Goal: Find specific page/section

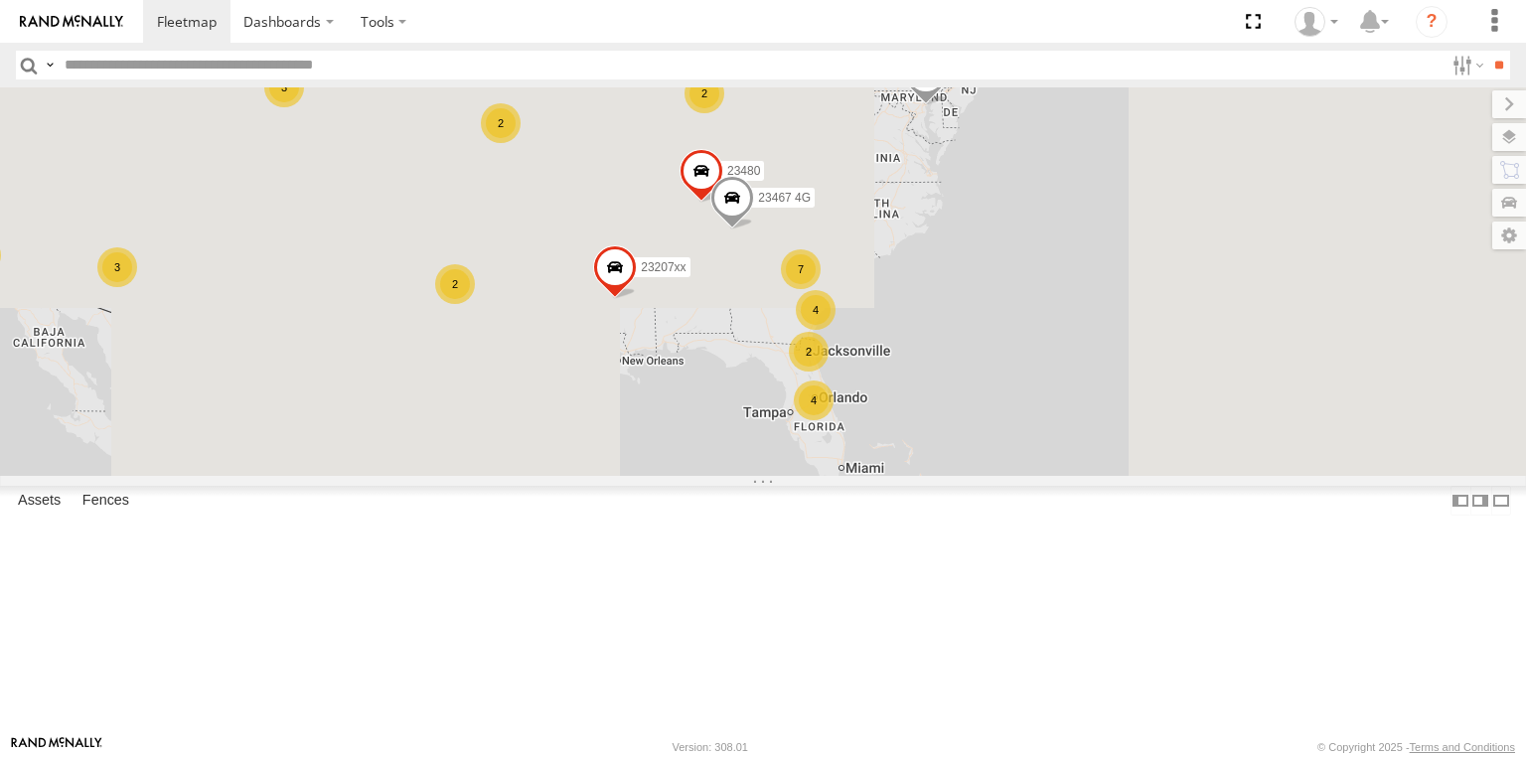
click at [786, 296] on div "4 4 16 2 7 23207 NEW 2 23207xx 3 3 2 2 23460 23480 23467 4G 3 23335 4G/Active" at bounding box center [763, 281] width 1526 height 388
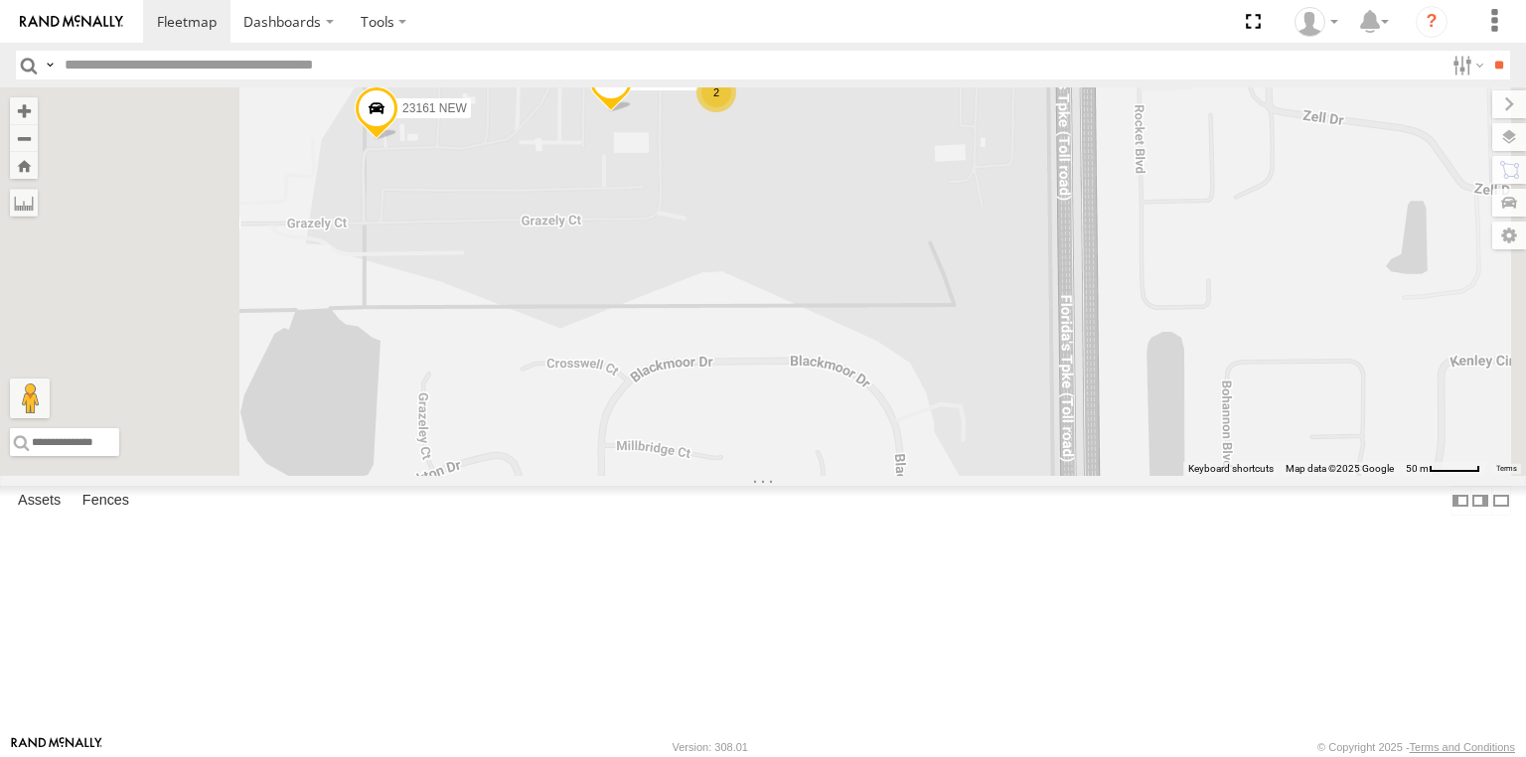
drag, startPoint x: 698, startPoint y: 309, endPoint x: 887, endPoint y: 304, distance: 188.8
click at [887, 304] on div "23207 NEW 23207xx 23460 23480 23467 4G 23335 4G/Active 23161 NEW 23335/Bad 2" at bounding box center [763, 281] width 1526 height 388
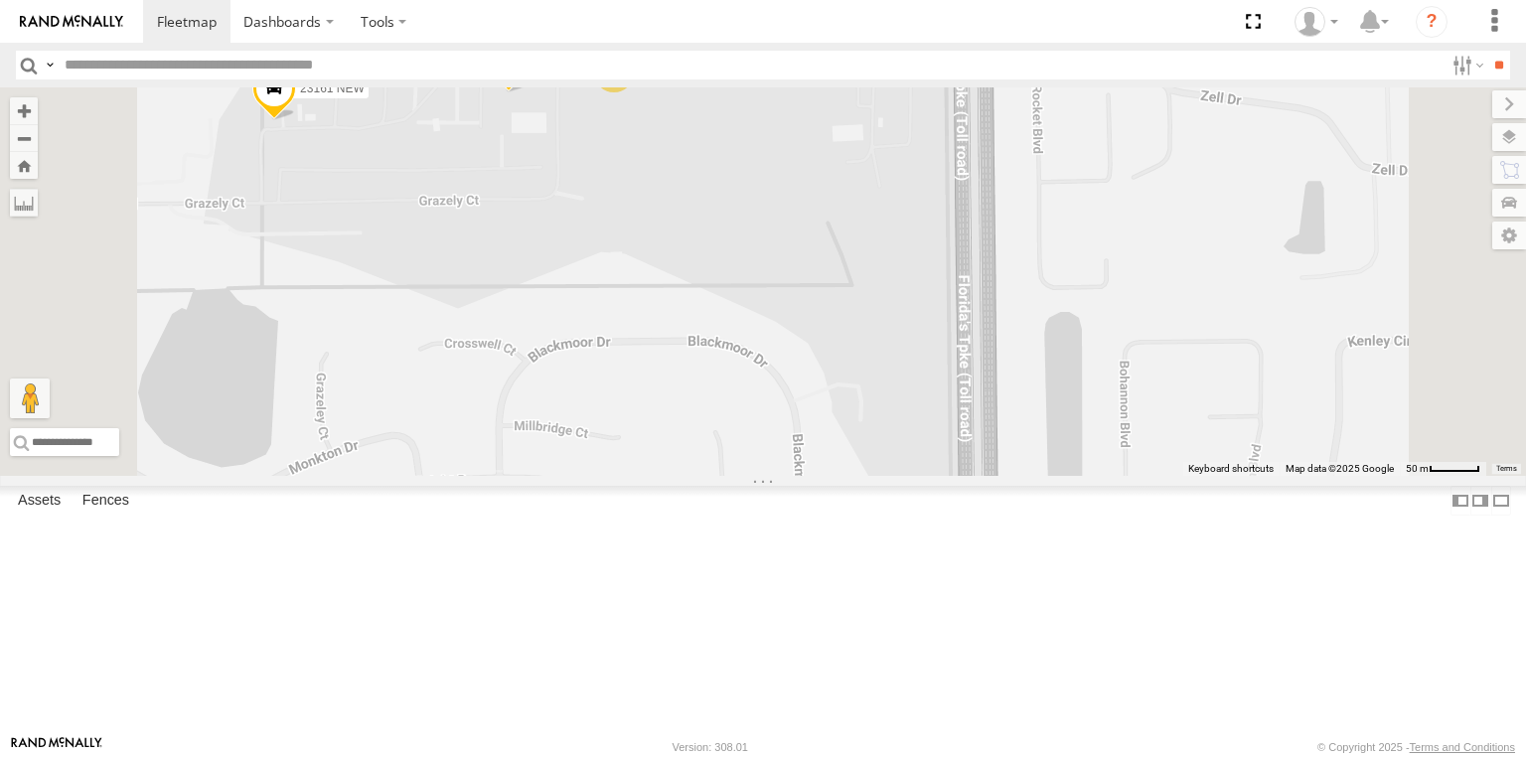
click at [986, 476] on div "23207 NEW 23207xx 23460 23480 23467 4G 23335 4G/Active 23161 NEW 23335/Bad 2" at bounding box center [763, 281] width 1526 height 388
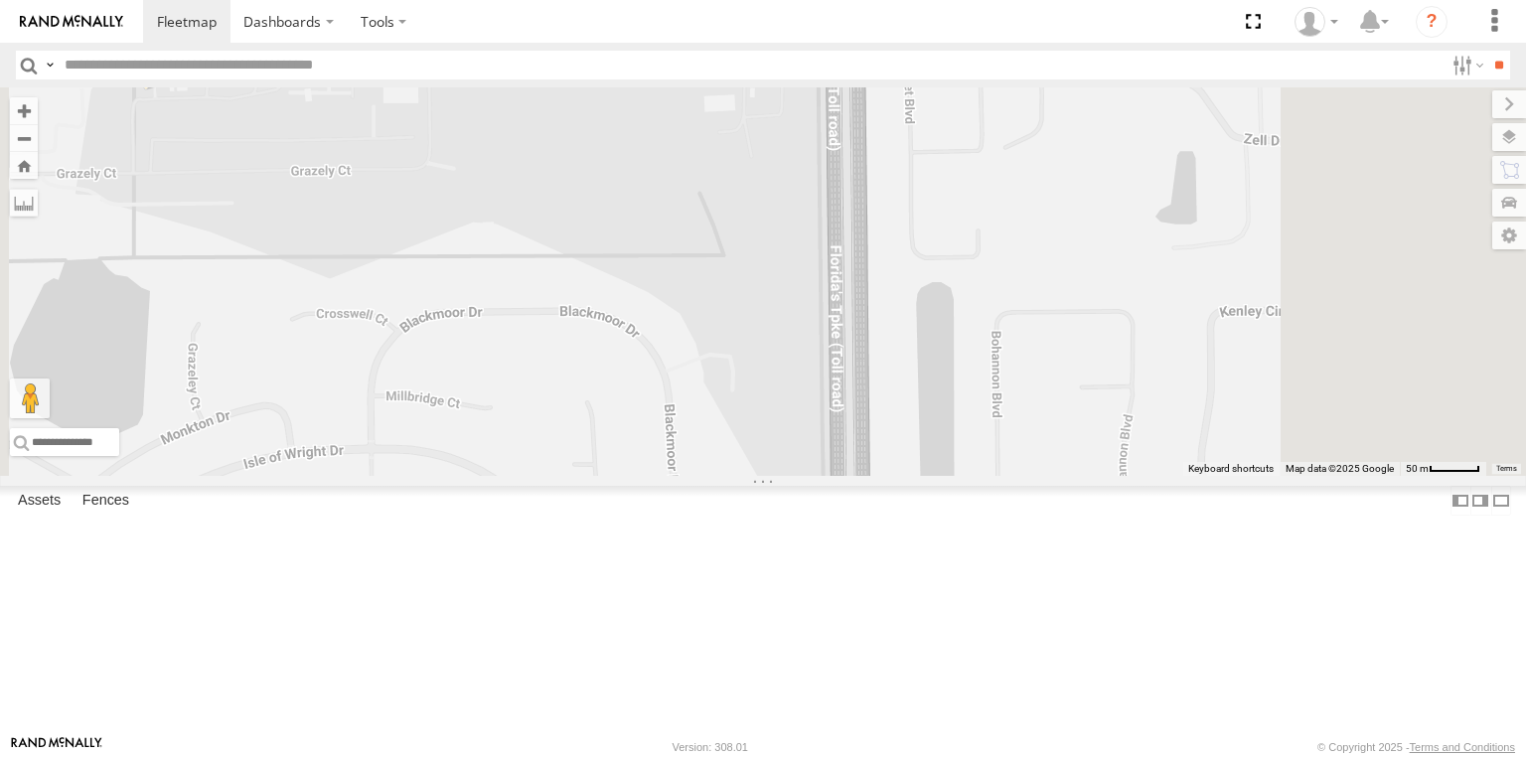
click at [506, 63] on div "2" at bounding box center [486, 43] width 40 height 40
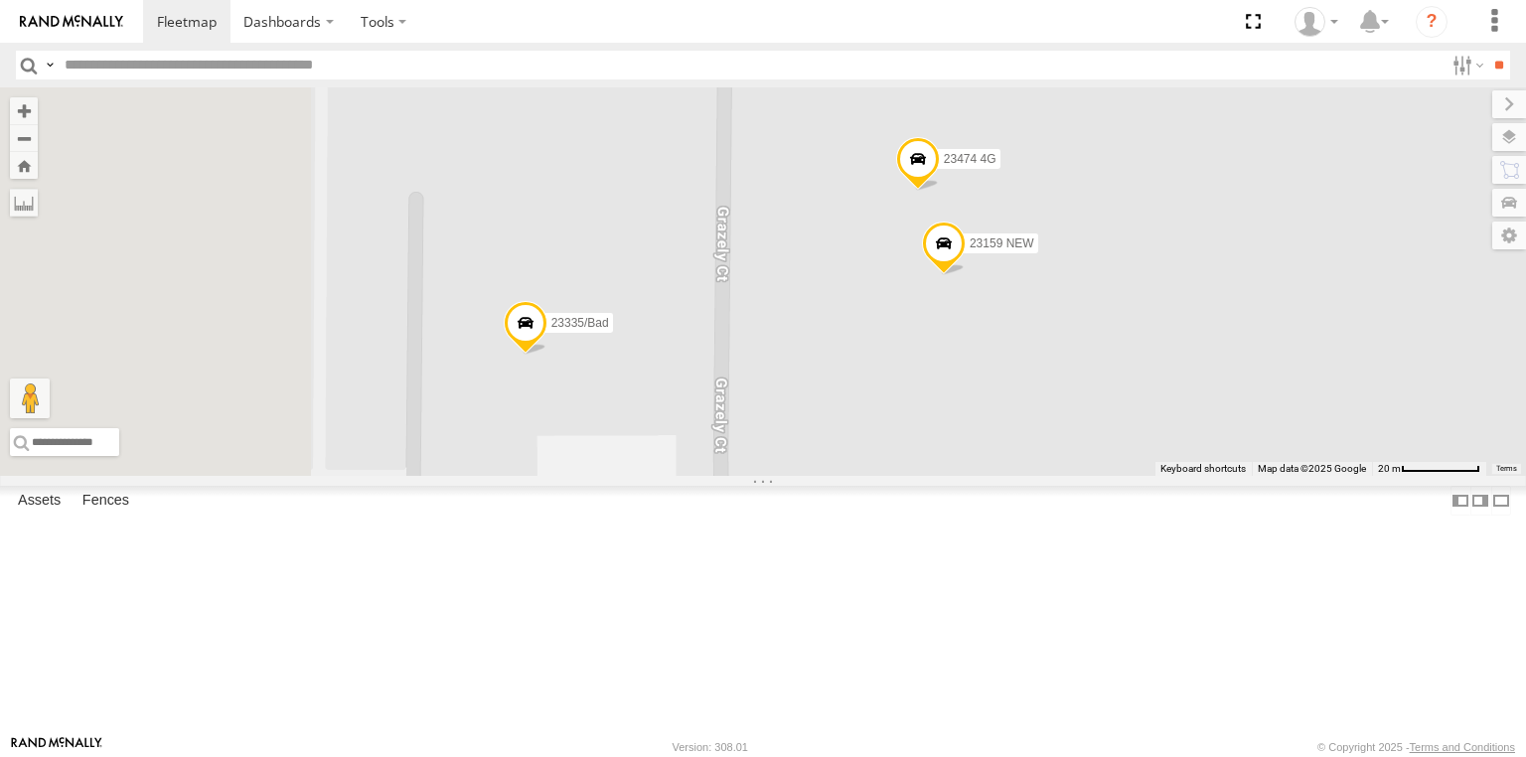
drag, startPoint x: 922, startPoint y: 489, endPoint x: 1036, endPoint y: 446, distance: 122.0
click at [1036, 446] on div "23207 NEW 23207xx 23460 23480 23467 4G 23335 4G/Active 23161 NEW 23335/Bad 2315…" at bounding box center [763, 281] width 1526 height 388
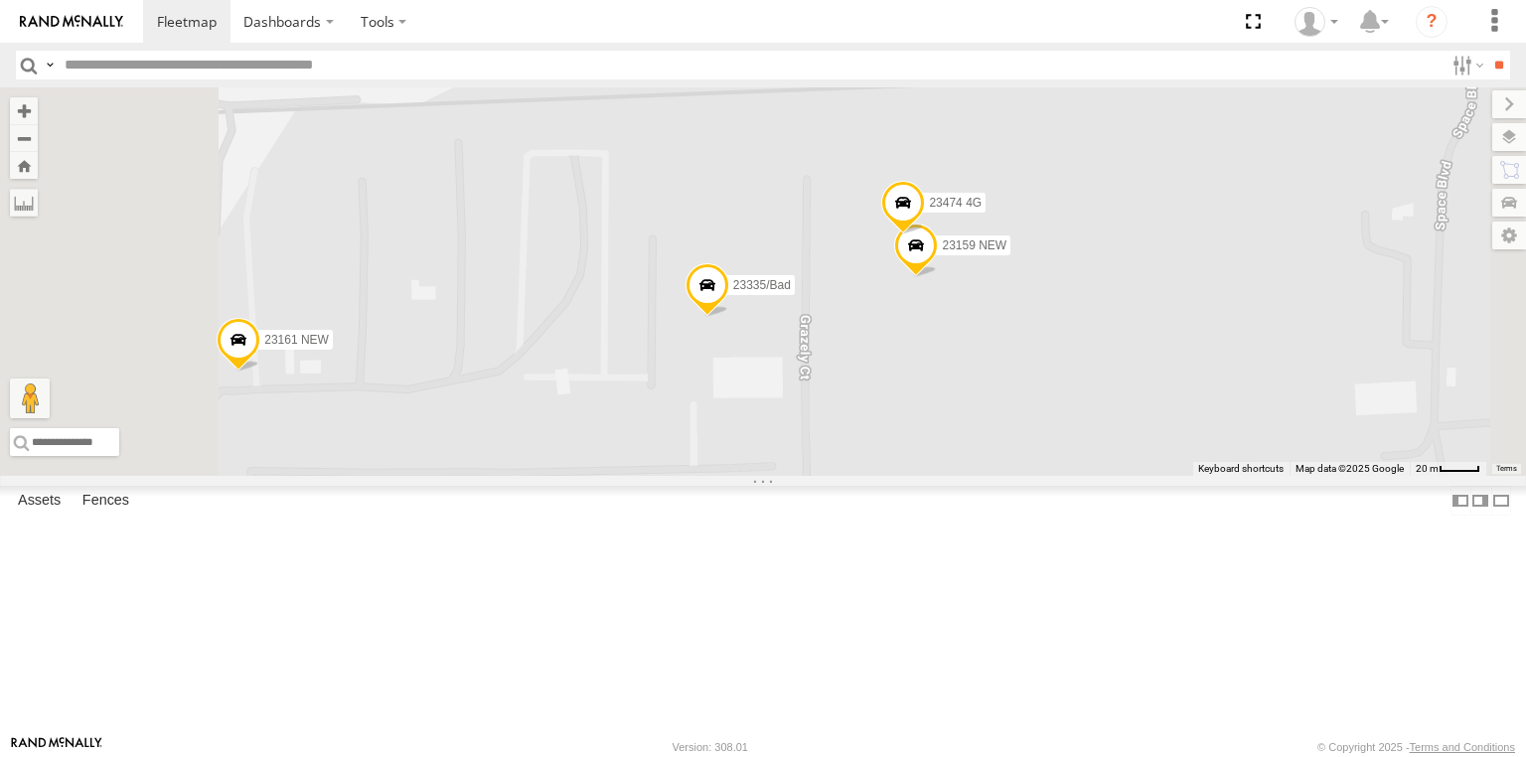
drag, startPoint x: 853, startPoint y: 568, endPoint x: 1037, endPoint y: 491, distance: 199.4
click at [1037, 476] on div "23207 NEW 23207xx 23460 23480 23467 4G 23335 4G/Active 23161 NEW 23335/Bad 2315…" at bounding box center [763, 281] width 1526 height 388
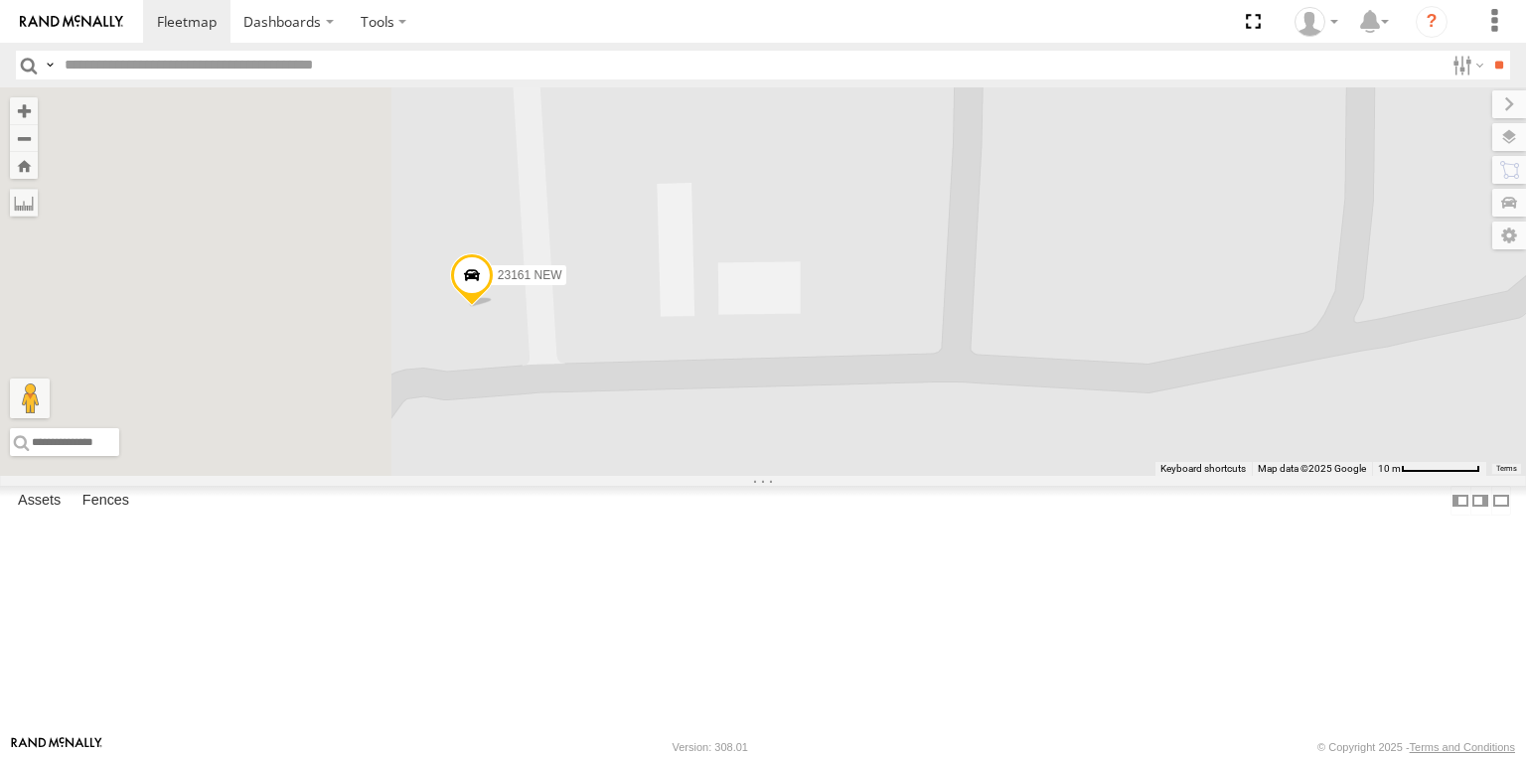
drag, startPoint x: 670, startPoint y: 445, endPoint x: 843, endPoint y: 438, distance: 174.0
click at [843, 438] on div "23207 NEW 23207xx 23460 23480 23467 4G 23335 4G/Active 23161 NEW 23335/Bad" at bounding box center [763, 281] width 1526 height 388
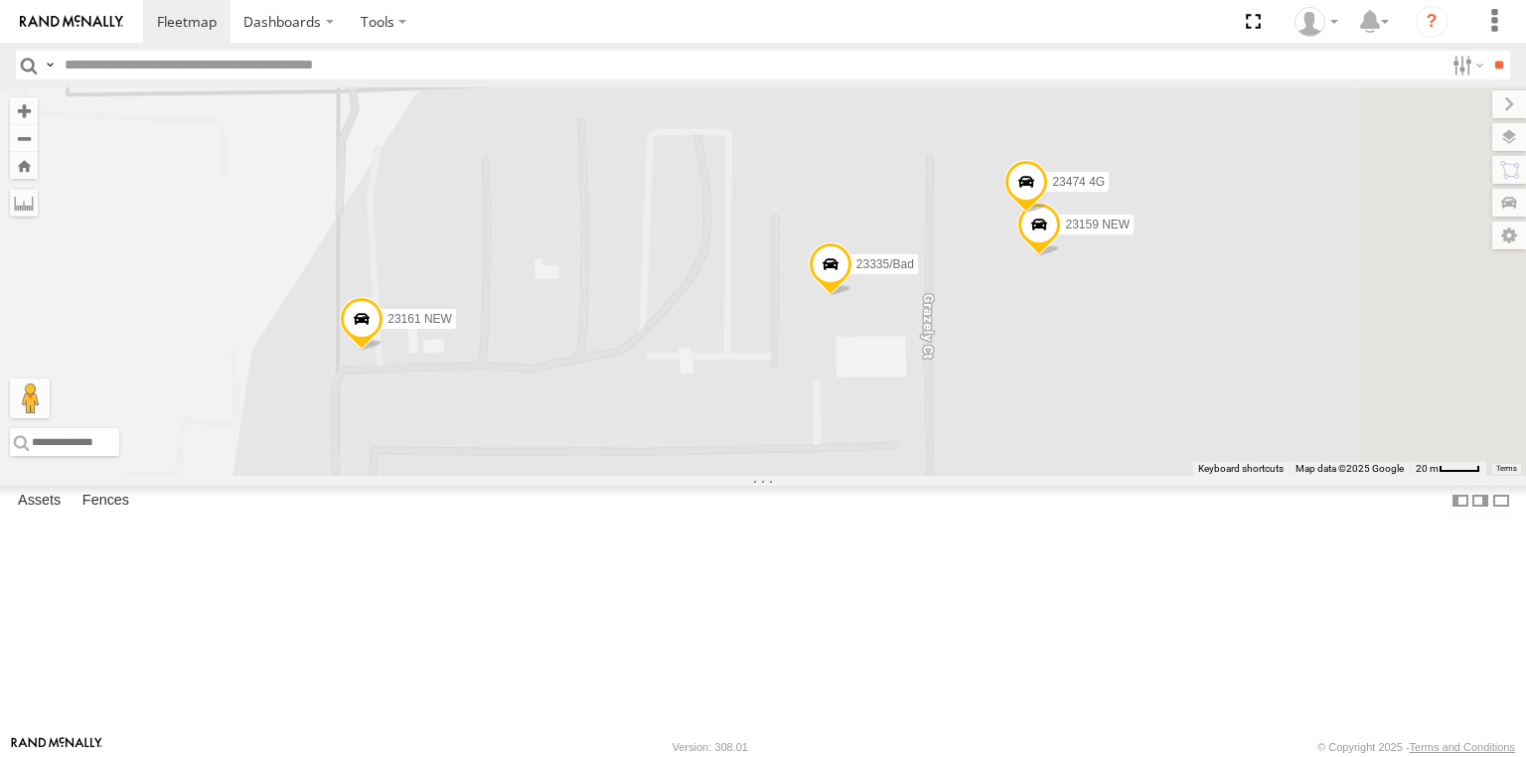
drag, startPoint x: 1135, startPoint y: 497, endPoint x: 896, endPoint y: 513, distance: 239.9
click at [873, 476] on div "23207 NEW 23207xx 23460 23480 23467 4G 23335 4G/Active 23161 NEW 23335/Bad 2315…" at bounding box center [763, 281] width 1526 height 388
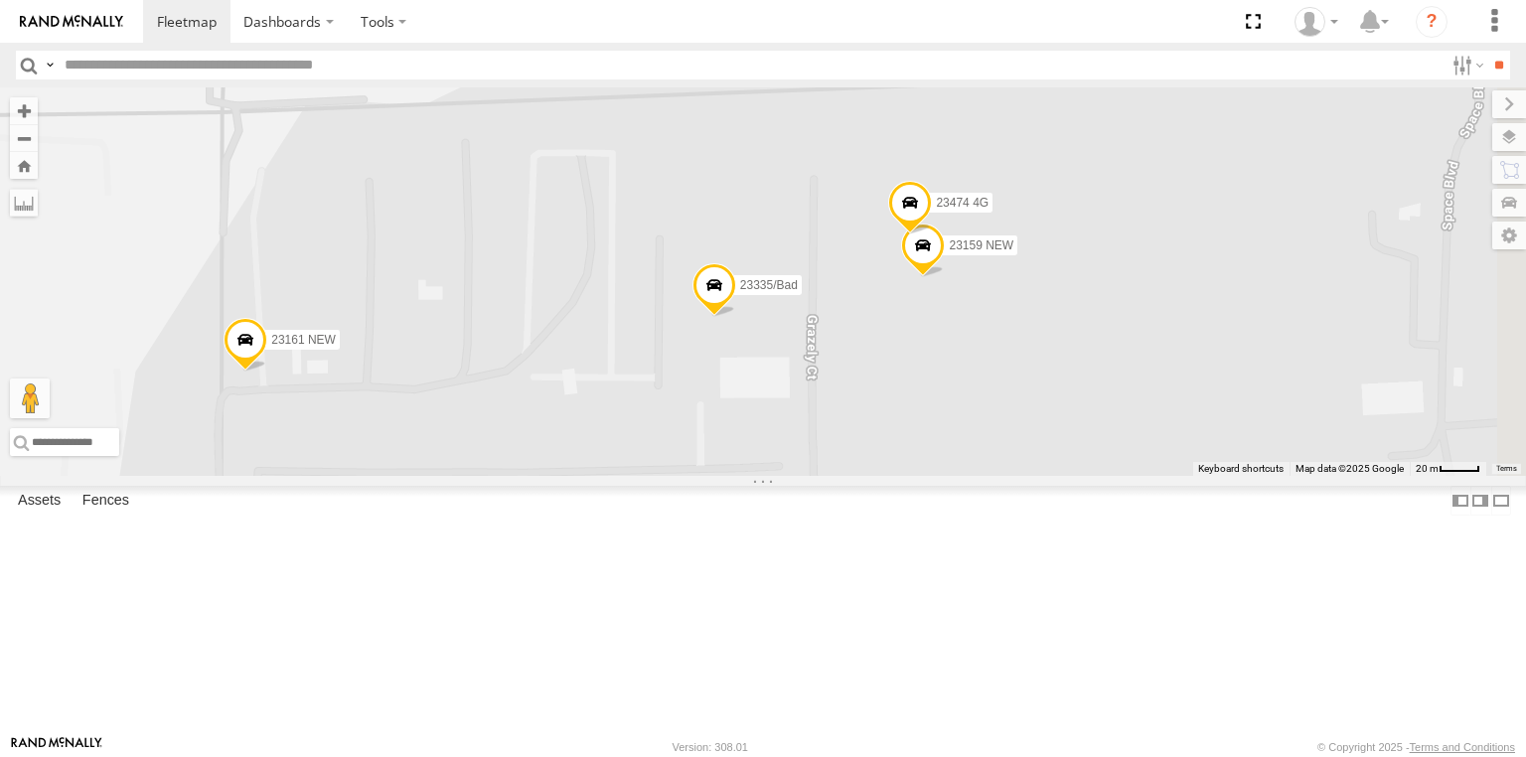
drag, startPoint x: 1206, startPoint y: 440, endPoint x: 1085, endPoint y: 462, distance: 123.2
click at [1085, 462] on div "23207 NEW 23207xx 23460 23480 23467 4G 23335 4G/Active 23161 NEW 23335/Bad 2315…" at bounding box center [763, 281] width 1526 height 388
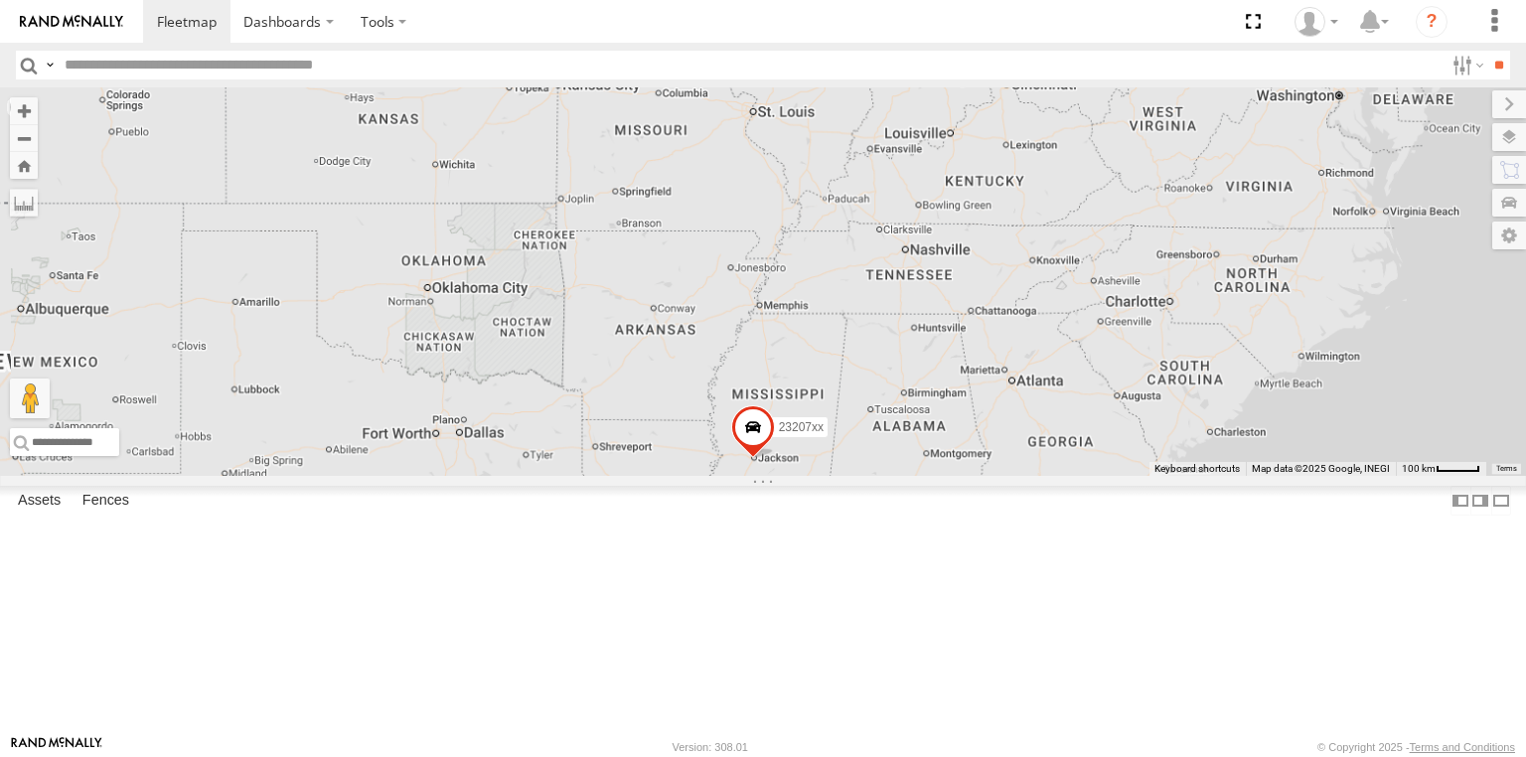
drag, startPoint x: 1065, startPoint y: 191, endPoint x: 1099, endPoint y: 306, distance: 120.1
click at [1073, 306] on div "23207xx 23207 NEW" at bounding box center [763, 281] width 1526 height 388
